Goal: Find specific page/section: Find specific page/section

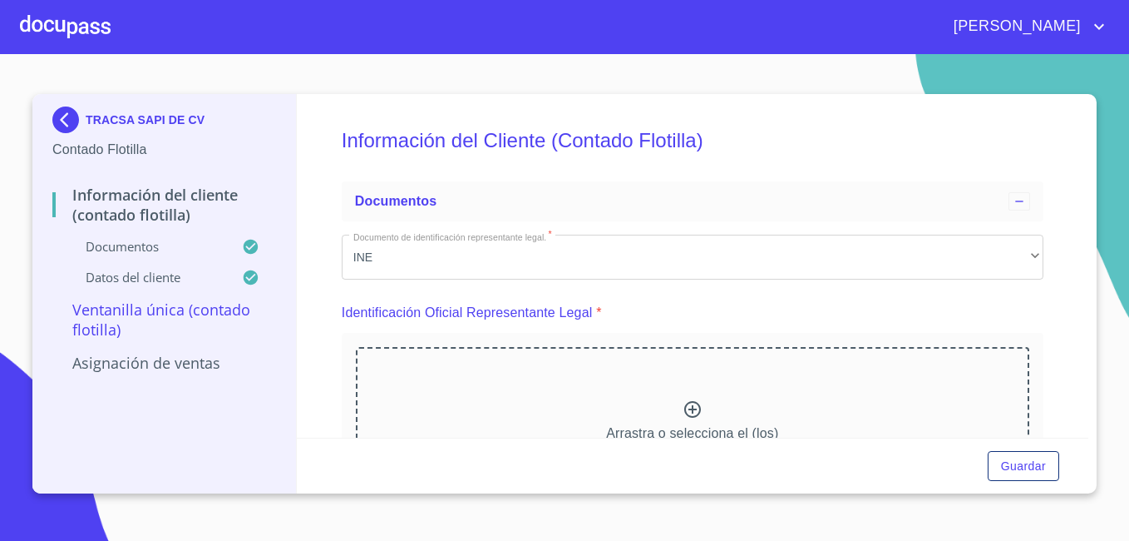
click at [70, 117] on img at bounding box center [68, 119] width 33 height 27
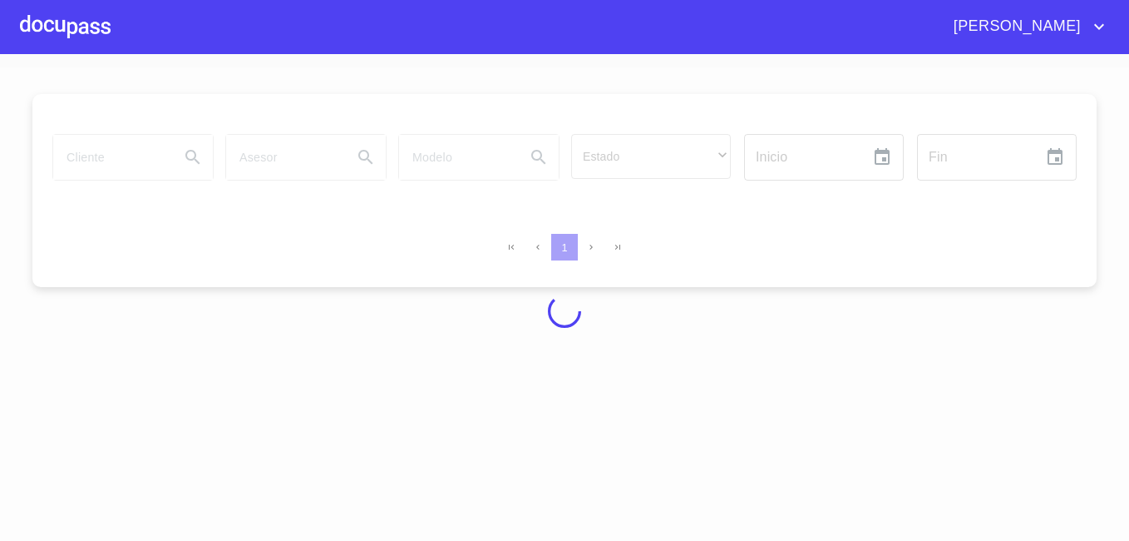
click at [50, 26] on div at bounding box center [65, 26] width 91 height 53
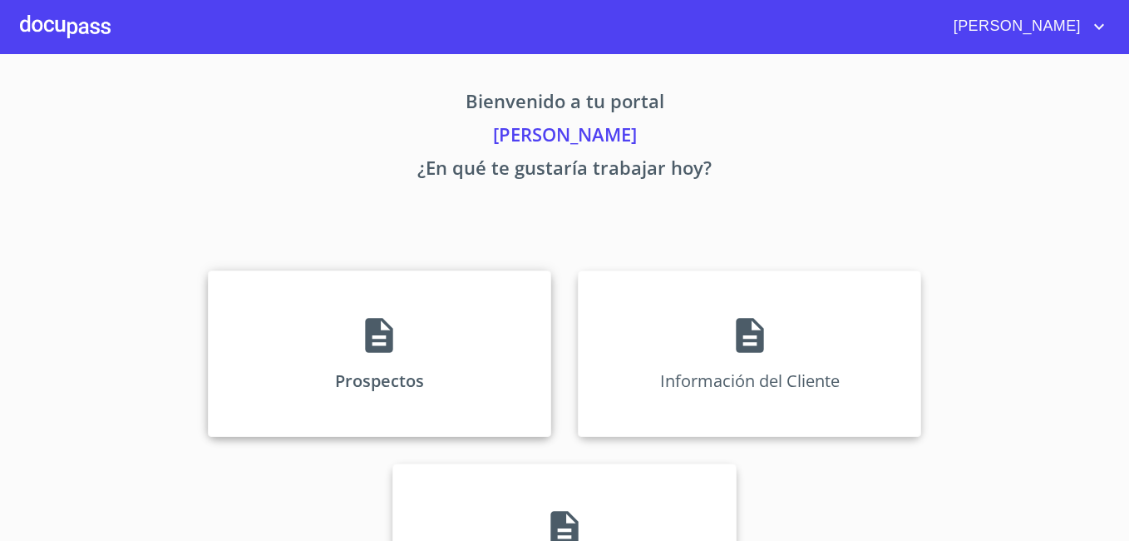
click at [439, 356] on div "Prospectos" at bounding box center [380, 353] width 344 height 166
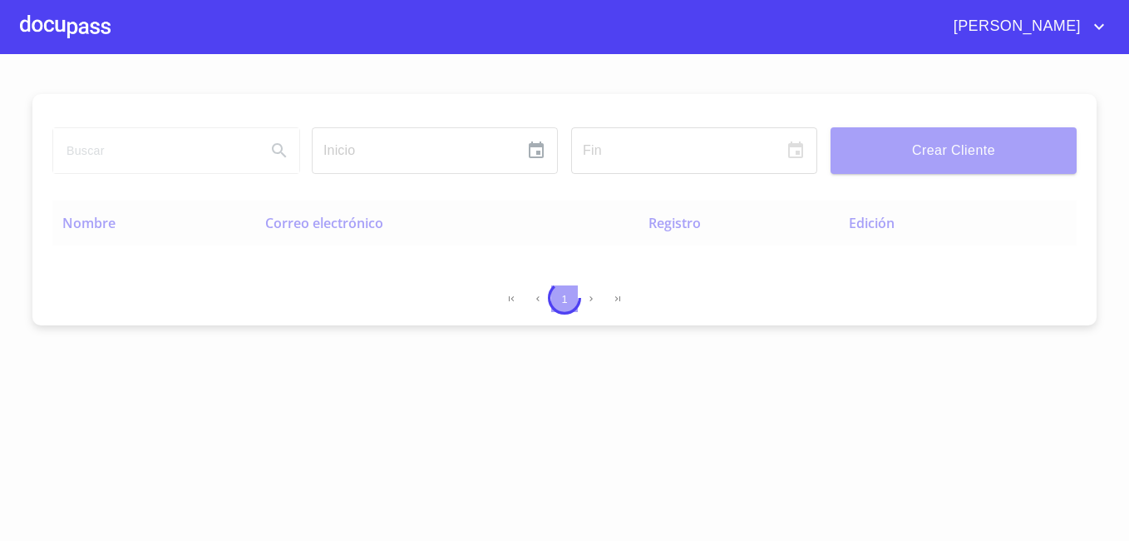
click at [52, 17] on div at bounding box center [65, 26] width 91 height 53
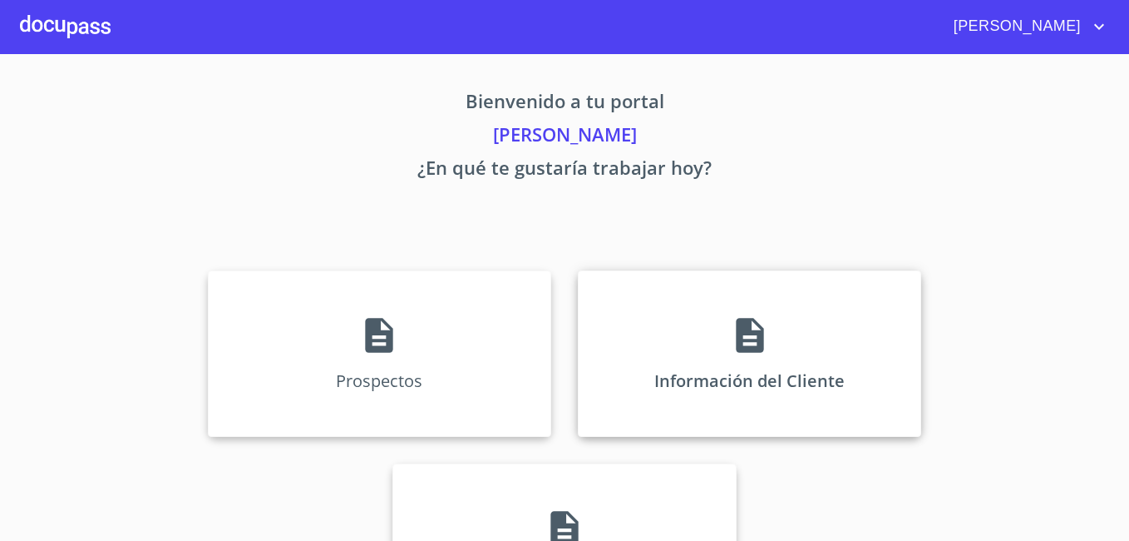
click at [666, 321] on div "Información del Cliente" at bounding box center [750, 353] width 344 height 166
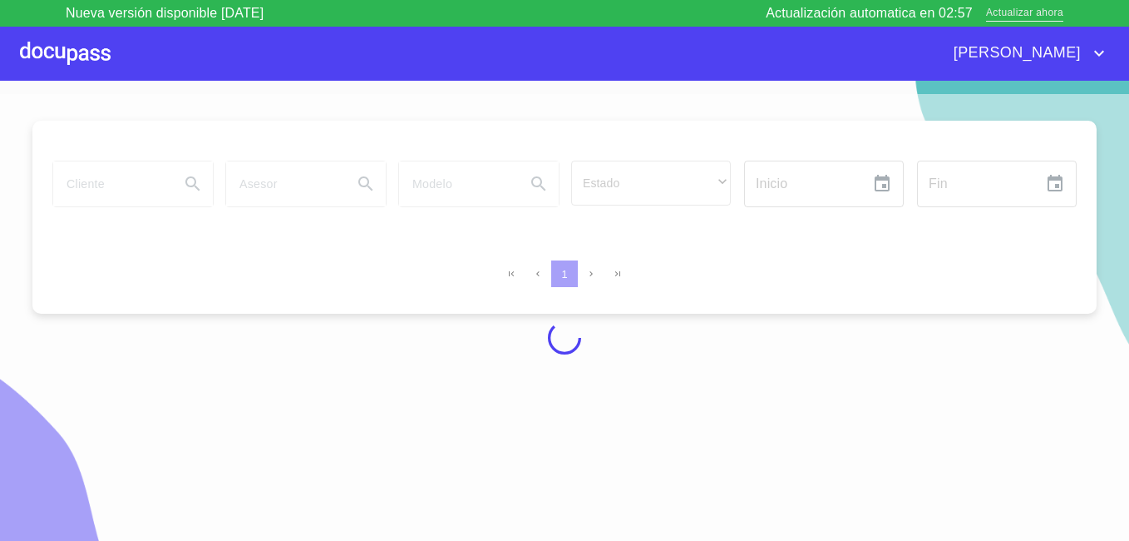
click at [1024, 14] on span "Actualizar ahora" at bounding box center [1024, 13] width 77 height 17
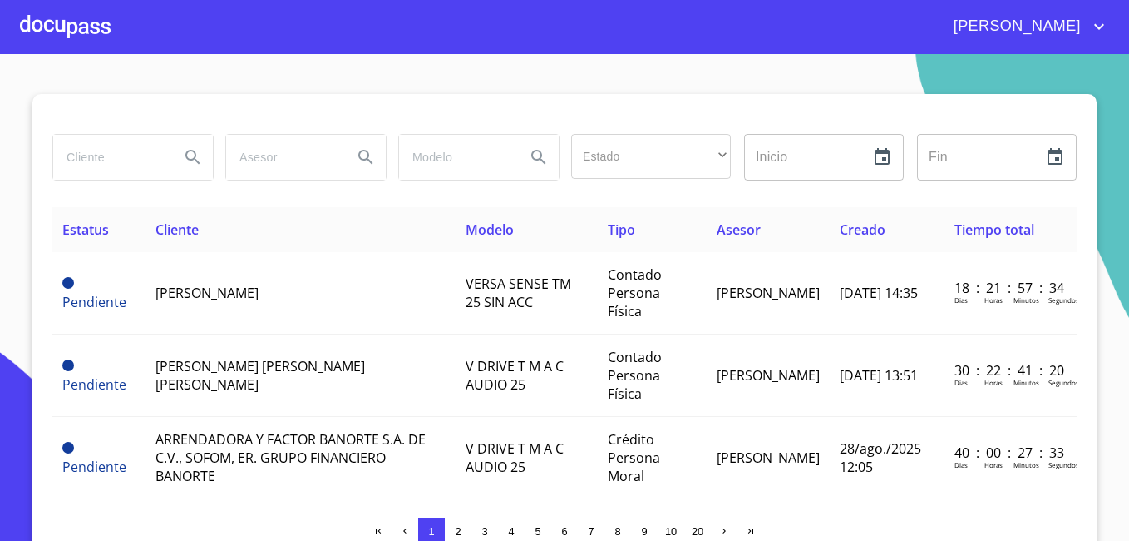
click at [131, 166] on input "search" at bounding box center [109, 157] width 113 height 45
type input "atlantida"
click at [195, 162] on icon "Search" at bounding box center [193, 157] width 20 height 20
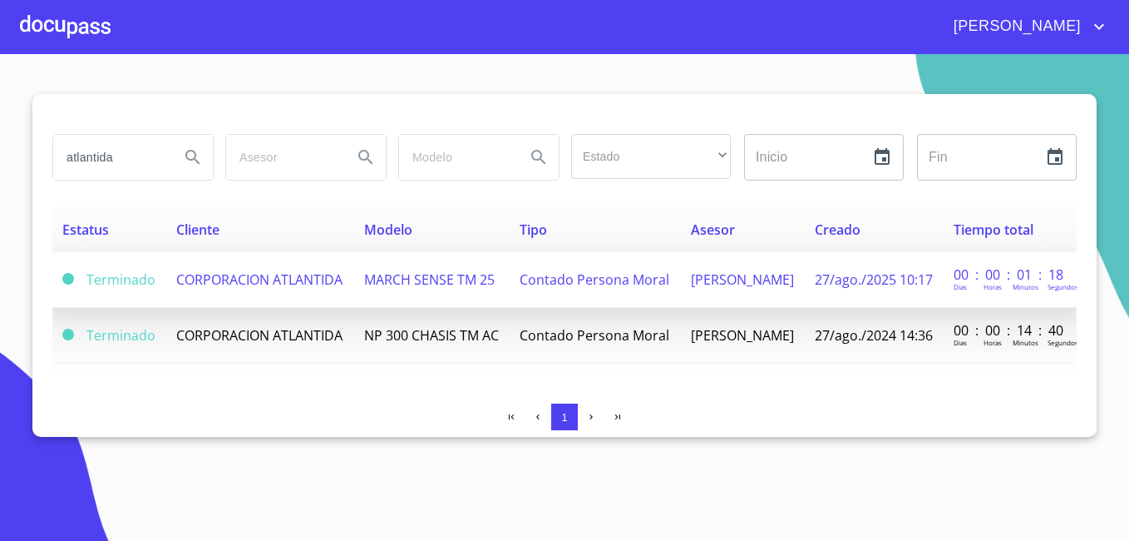
click at [277, 289] on td "CORPORACION ATLANTIDA" at bounding box center [260, 280] width 188 height 56
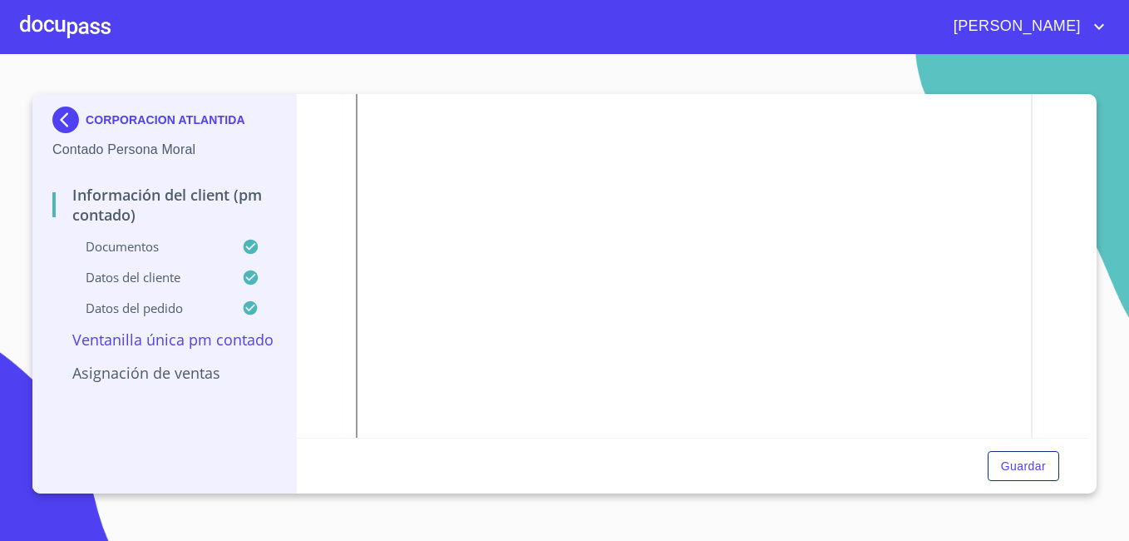
scroll to position [2745, 0]
